Goal: Check status: Check status

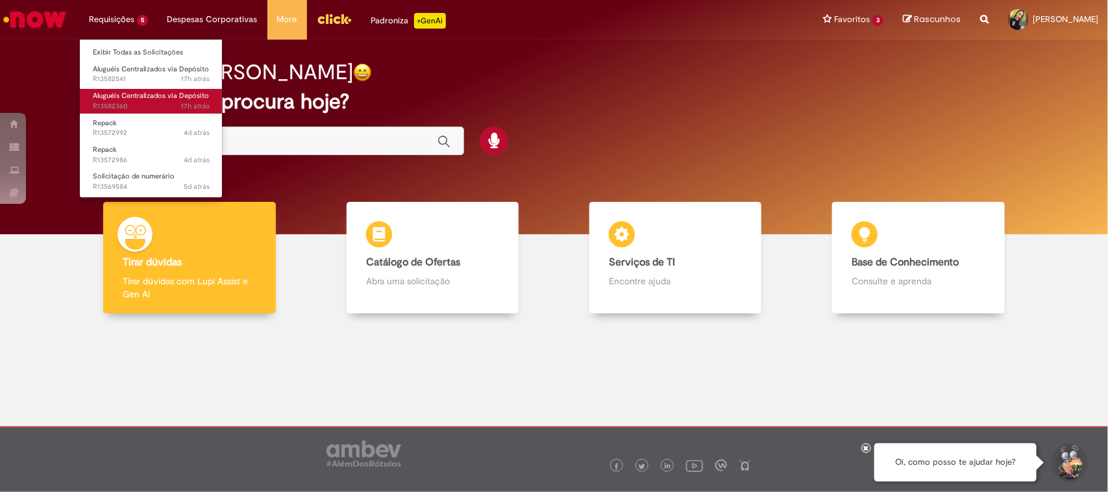
click at [135, 89] on link "Aluguéis Centralizados via Depósito 17h atrás 17 horas atrás R13582360" at bounding box center [151, 101] width 143 height 24
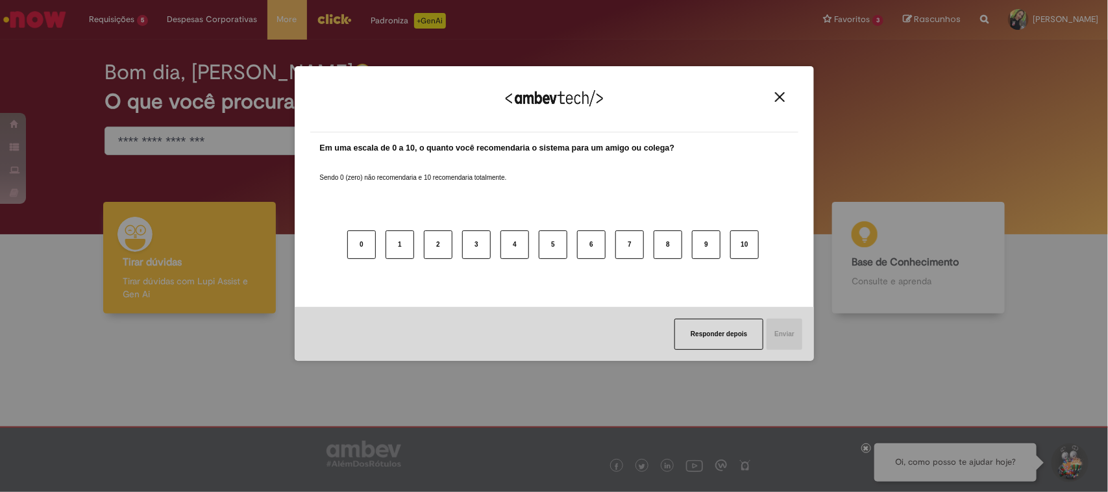
click at [783, 99] on img "Close" at bounding box center [780, 97] width 10 height 10
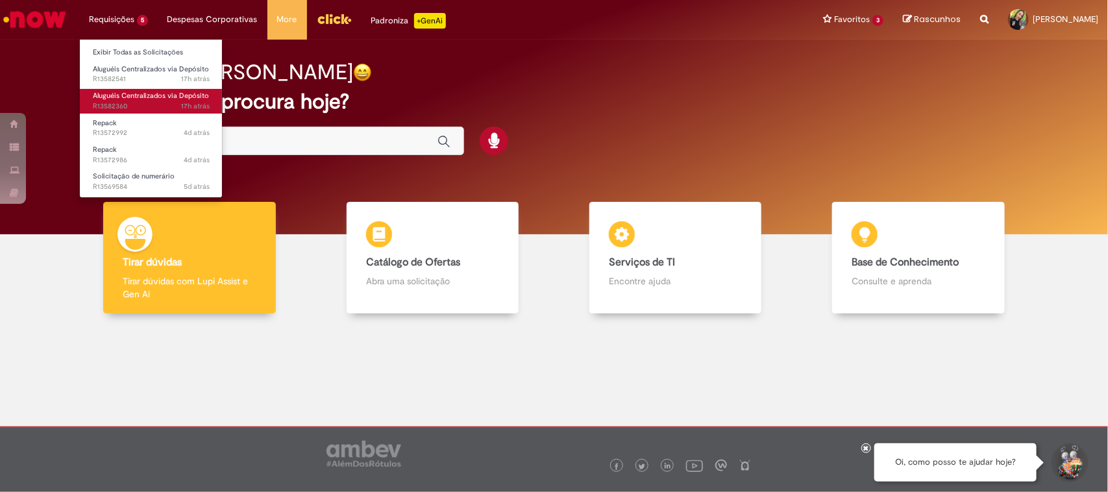
click at [125, 99] on span "Aluguéis Centralizados via Depósito" at bounding box center [151, 96] width 116 height 10
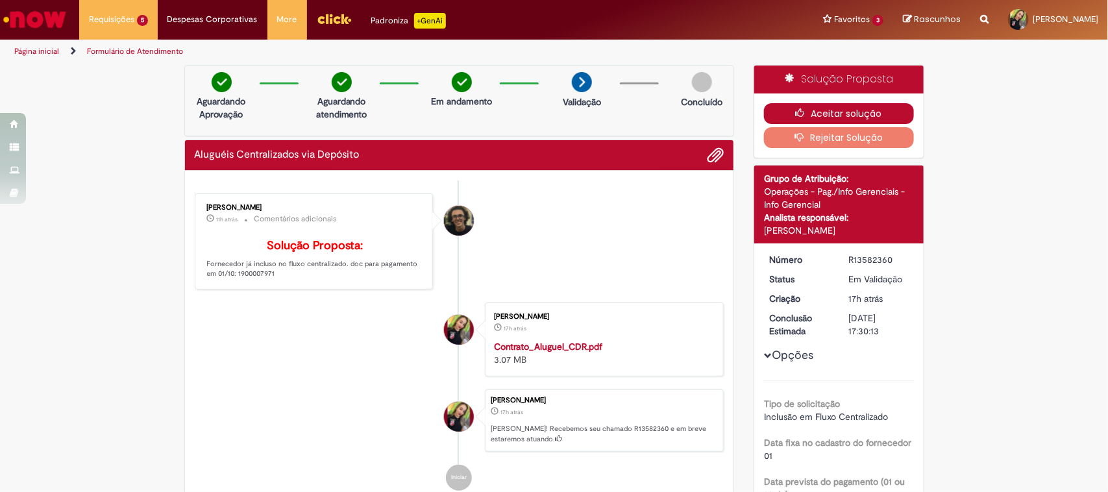
click at [788, 117] on button "Aceitar solução" at bounding box center [839, 113] width 150 height 21
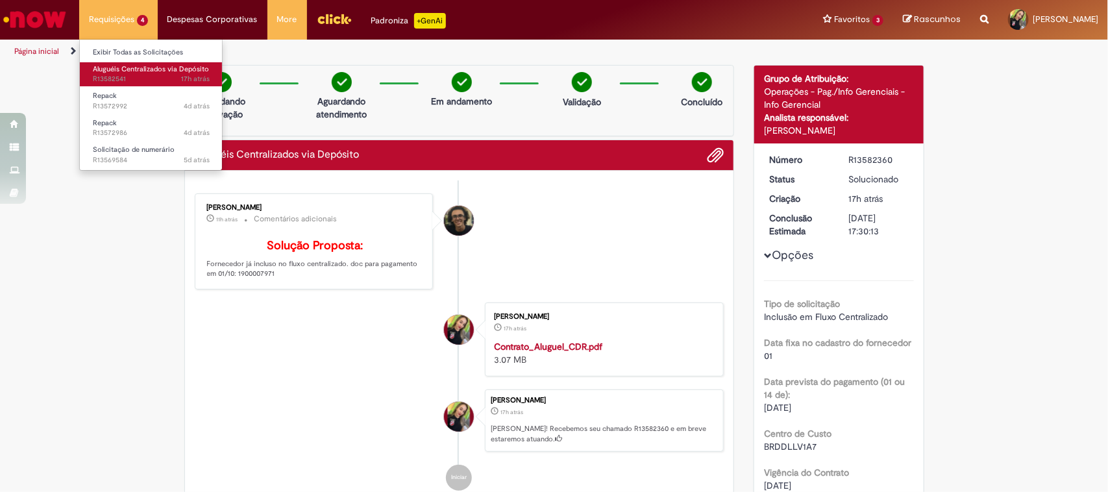
click at [127, 77] on span "17h atrás 17 horas atrás R13582541" at bounding box center [151, 79] width 117 height 10
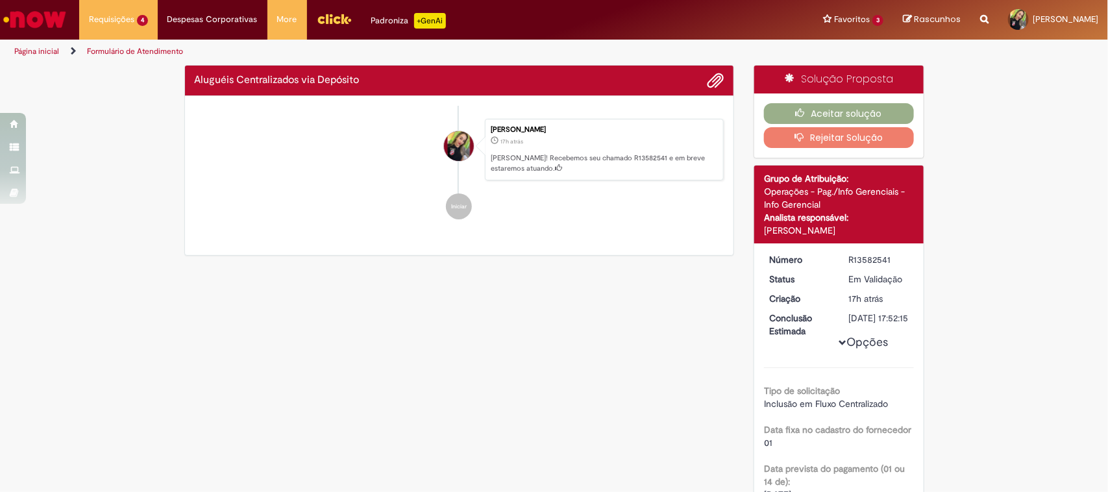
click at [731, 43] on form "Pesquisa de Satisfação Por favor, avalie a qualidade do seu atendimento* Comple…" at bounding box center [554, 121] width 388 height 402
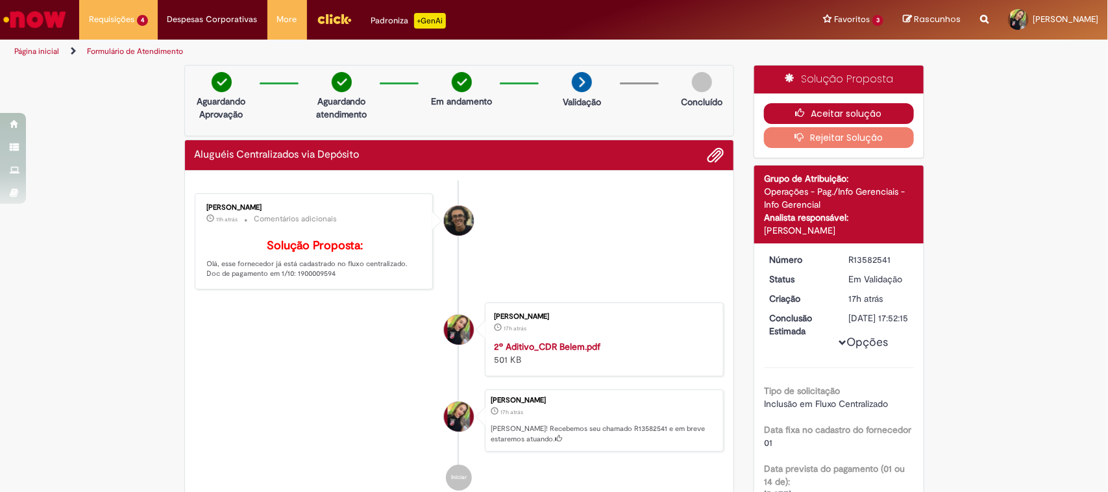
click at [802, 112] on icon "button" at bounding box center [804, 112] width 16 height 9
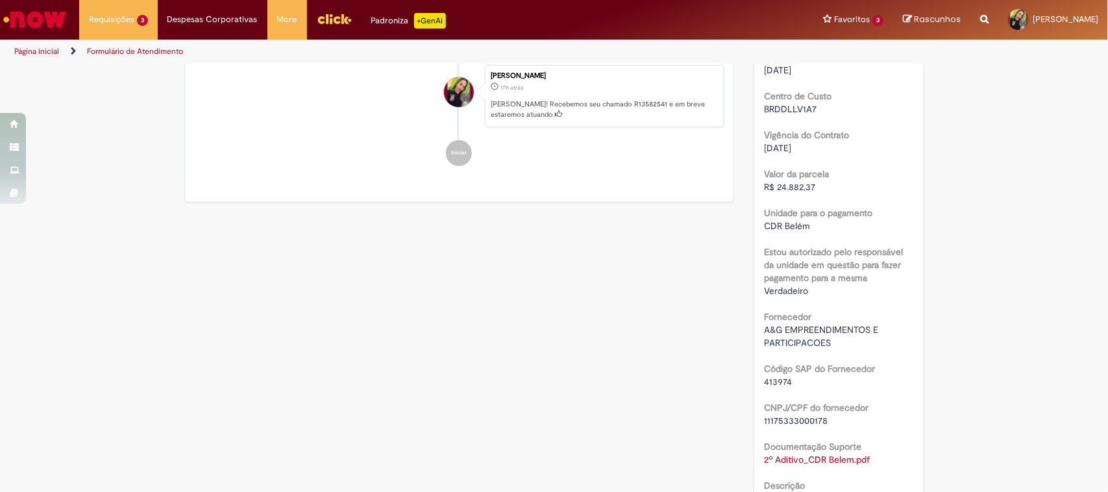
scroll to position [406, 0]
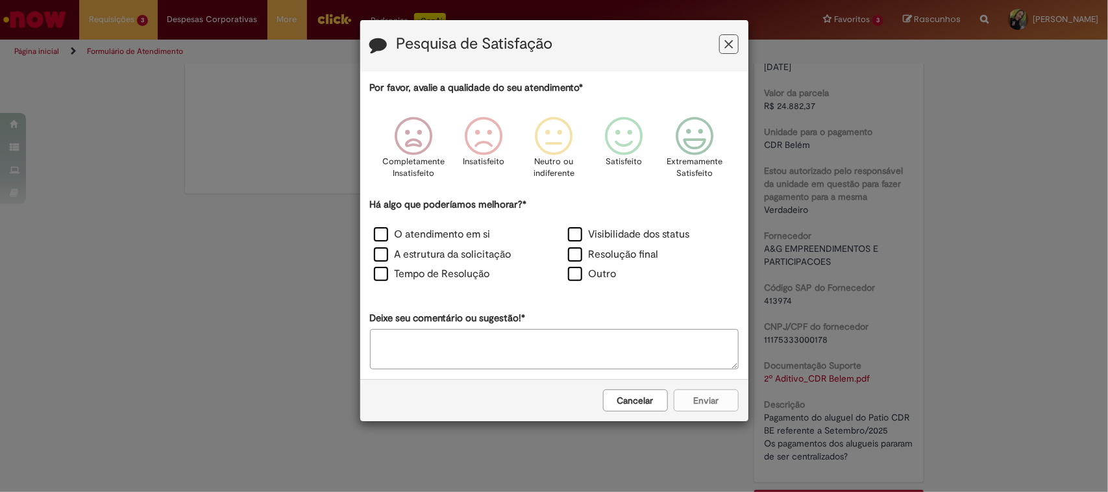
click at [719, 47] on button "Feedback" at bounding box center [728, 43] width 19 height 19
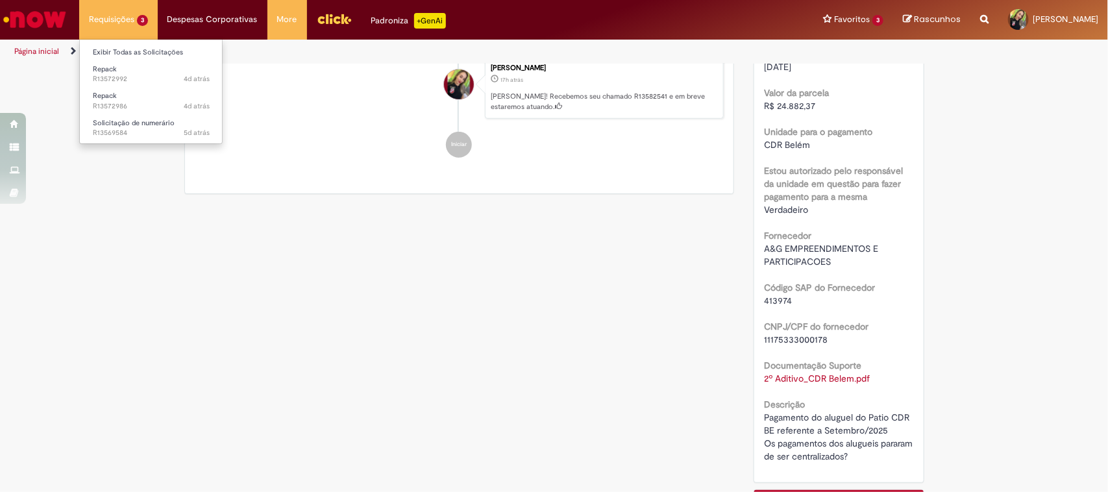
scroll to position [81, 0]
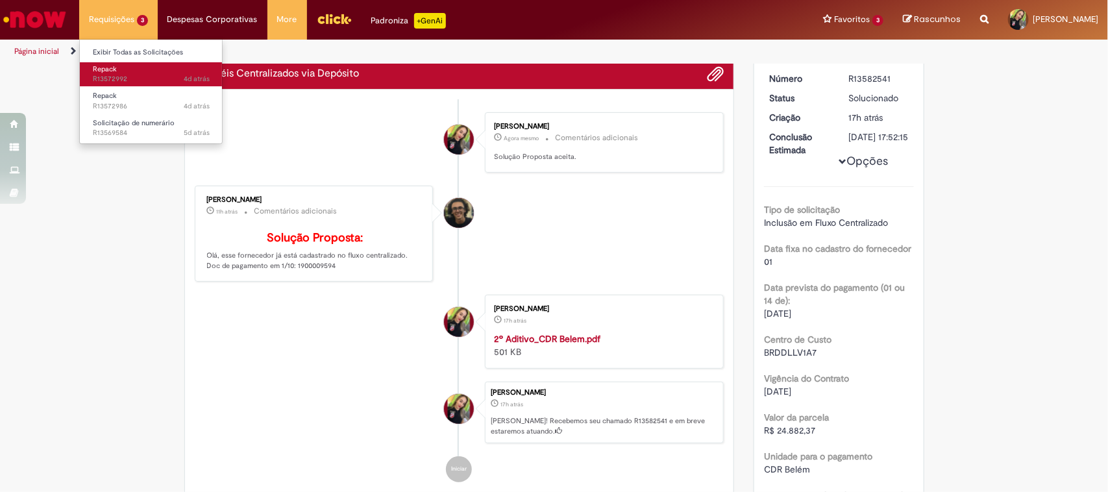
click at [119, 69] on link "Repack 4d atrás 4 dias atrás R13572992" at bounding box center [151, 74] width 143 height 24
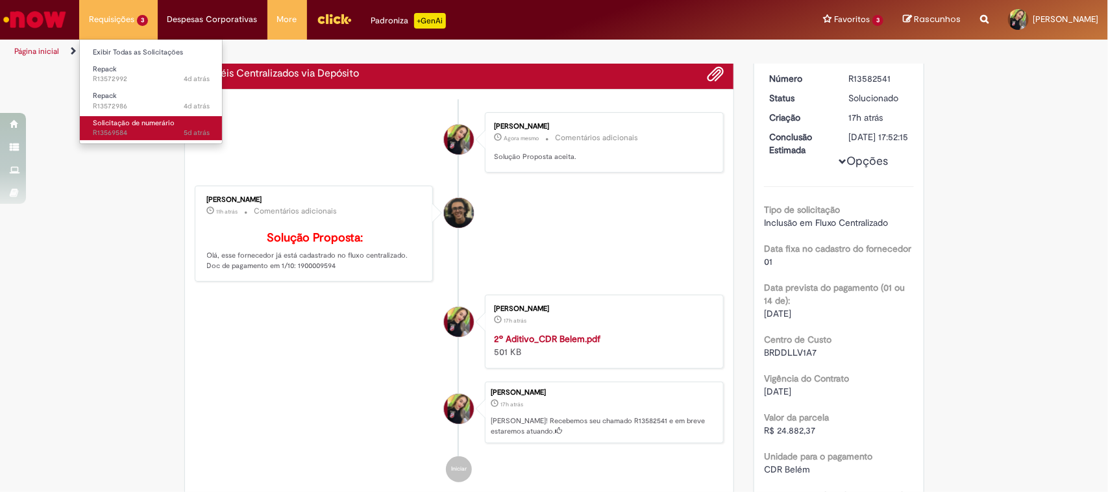
click at [125, 124] on span "Solicitação de numerário" at bounding box center [134, 123] width 82 height 10
